Goal: Find specific page/section: Find specific page/section

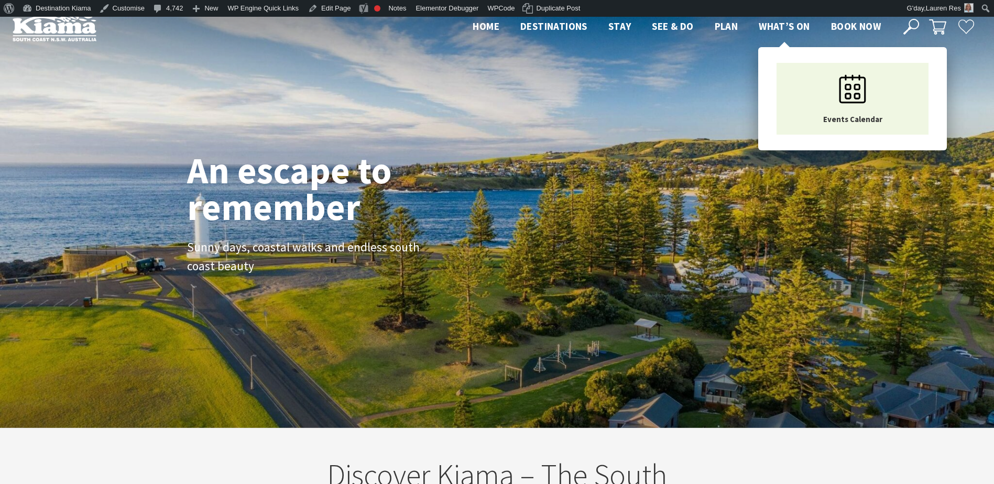
click at [798, 29] on span "What’s On" at bounding box center [784, 26] width 51 height 13
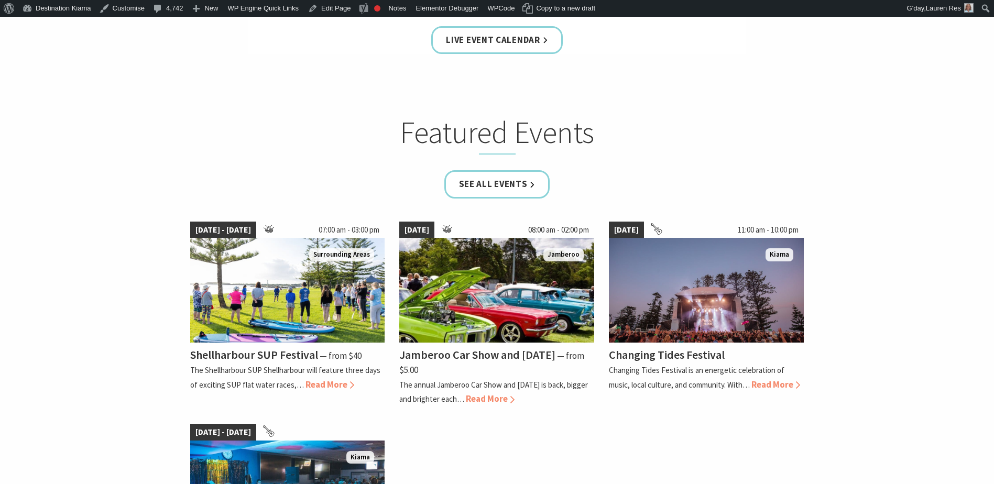
scroll to position [577, 0]
click at [500, 34] on link "Live Event Calendar" at bounding box center [496, 40] width 131 height 28
